Goal: Check status: Check status

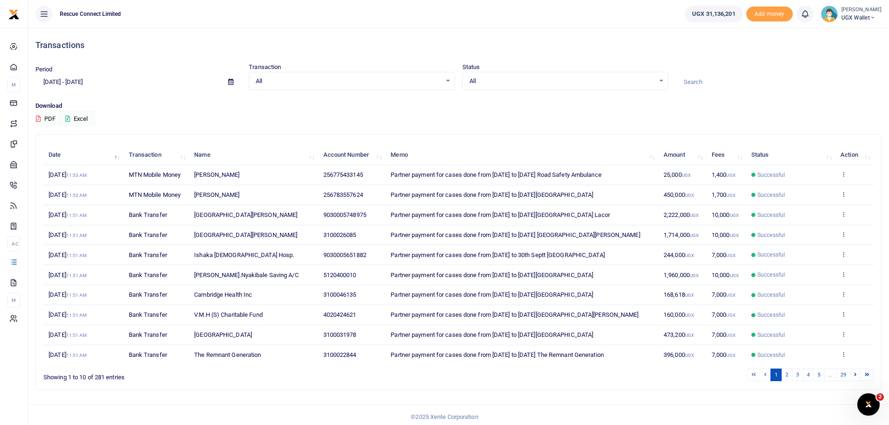
click at [231, 78] on span at bounding box center [230, 82] width 21 height 16
click at [229, 80] on icon at bounding box center [230, 82] width 5 height 6
click at [79, 198] on li "Custom Range" at bounding box center [68, 202] width 65 height 14
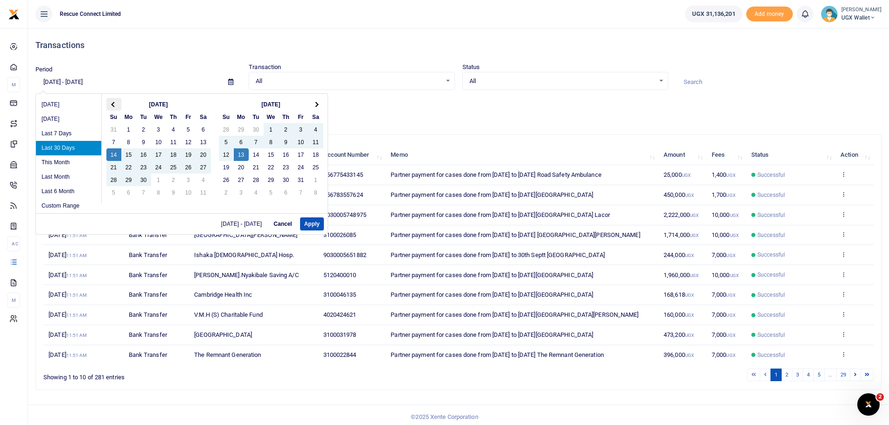
click at [118, 99] on th at bounding box center [113, 104] width 15 height 13
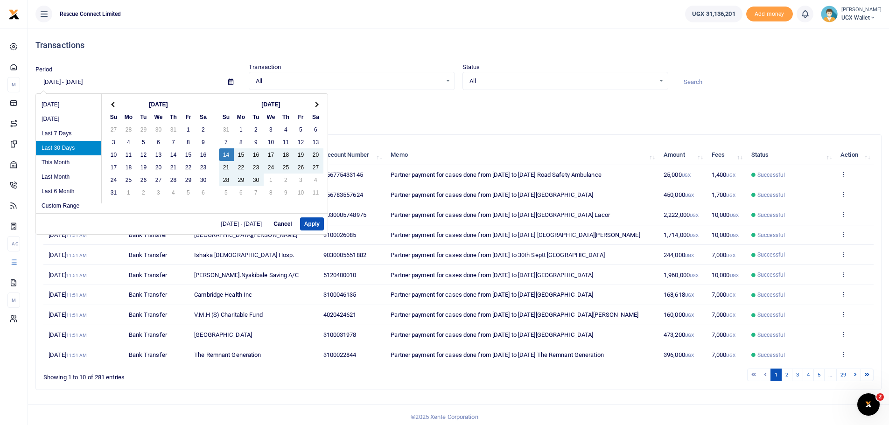
click at [118, 99] on th at bounding box center [113, 104] width 15 height 13
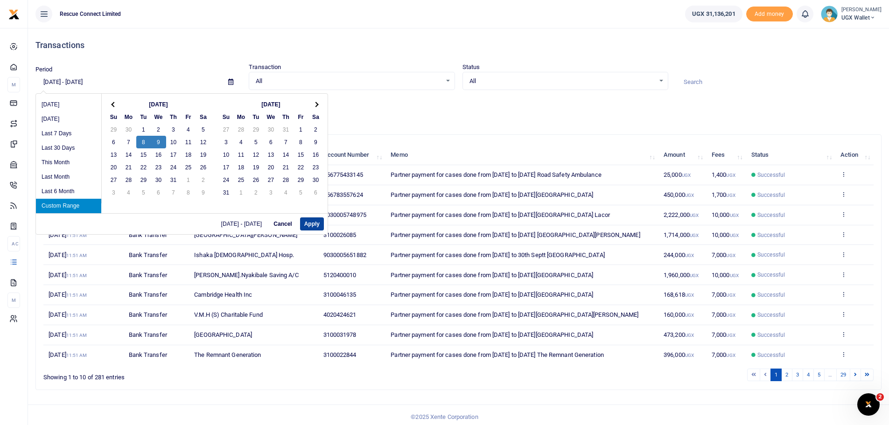
click at [319, 224] on button "Apply" at bounding box center [312, 223] width 24 height 13
type input "[DATE] - [DATE]"
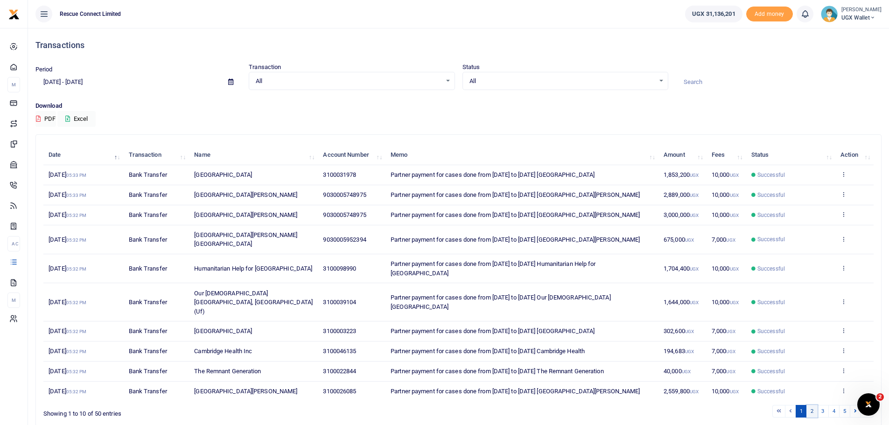
click at [814, 405] on link "2" at bounding box center [811, 411] width 11 height 13
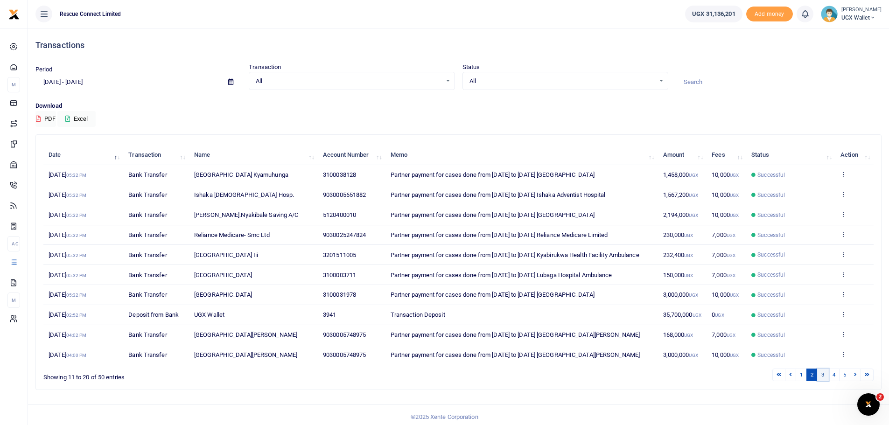
click at [822, 376] on link "3" at bounding box center [822, 375] width 11 height 13
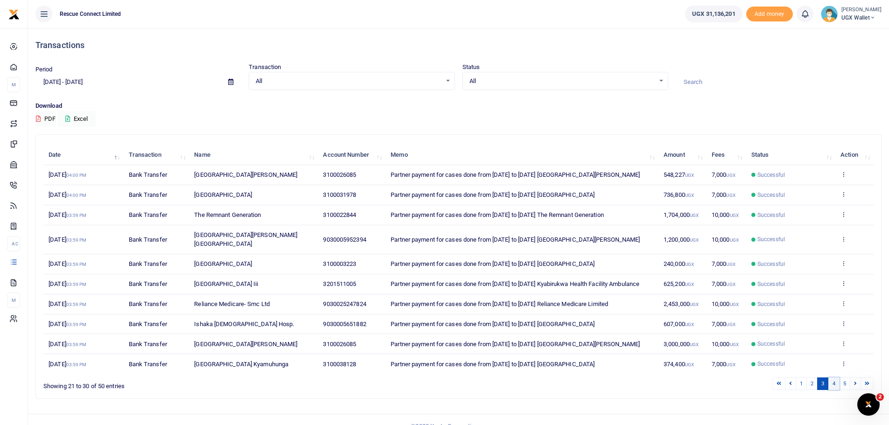
click at [833, 377] on link "4" at bounding box center [833, 383] width 11 height 13
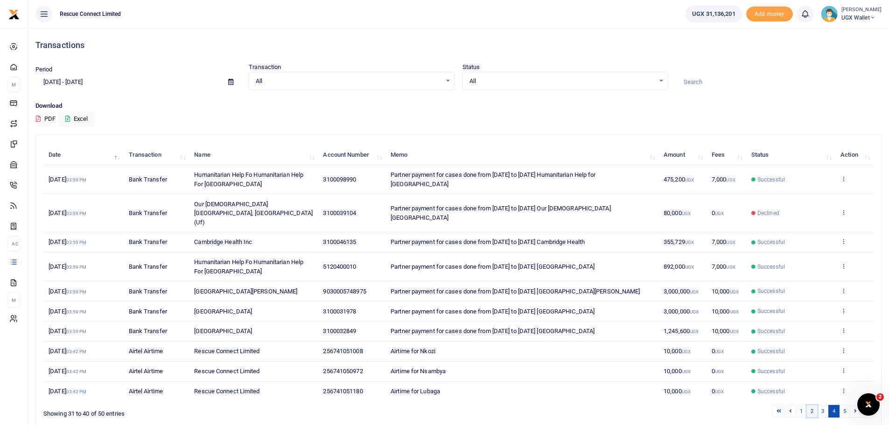
click at [808, 405] on link "2" at bounding box center [811, 411] width 11 height 13
